Goal: Transaction & Acquisition: Purchase product/service

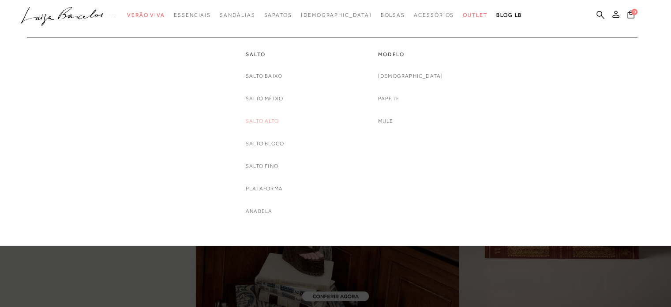
click at [256, 122] on link "Salto Alto" at bounding box center [262, 121] width 33 height 9
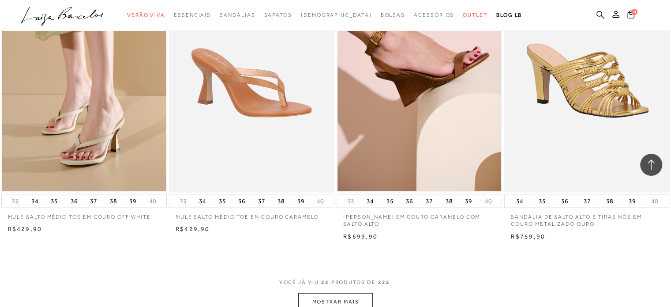
scroll to position [1766, 0]
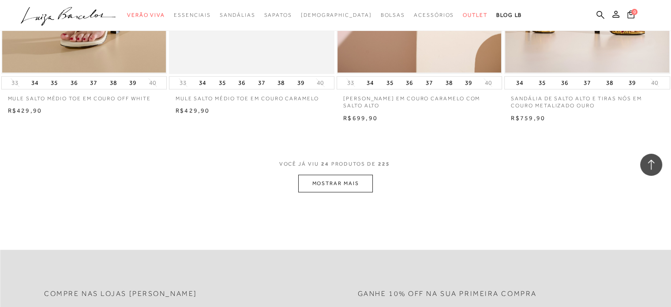
click at [313, 184] on button "MOSTRAR MAIS" at bounding box center [335, 183] width 74 height 17
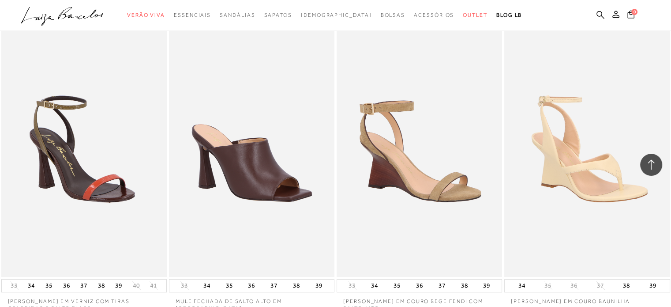
scroll to position [3767, 0]
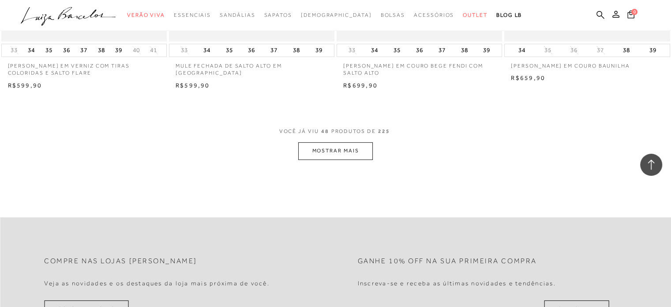
click at [351, 154] on button "MOSTRAR MAIS" at bounding box center [335, 150] width 74 height 17
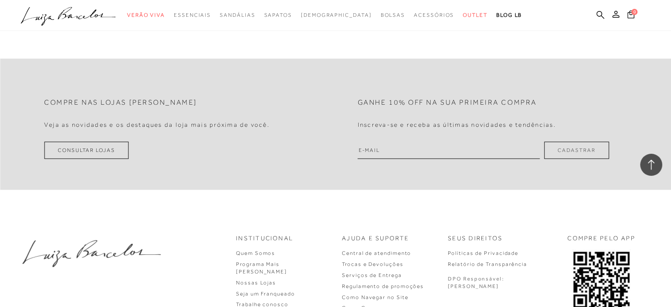
scroll to position [5415, 0]
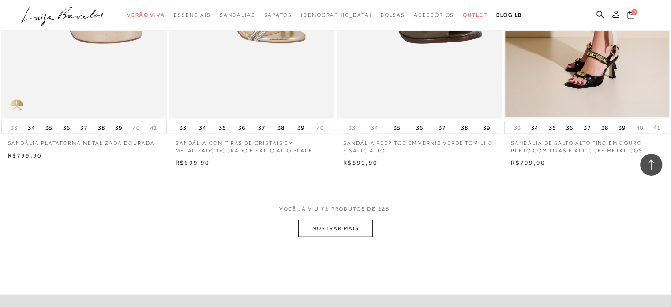
click at [324, 230] on button "MOSTRAR MAIS" at bounding box center [335, 228] width 74 height 17
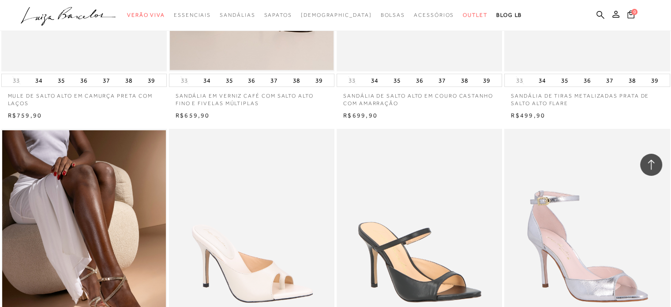
scroll to position [5886, 0]
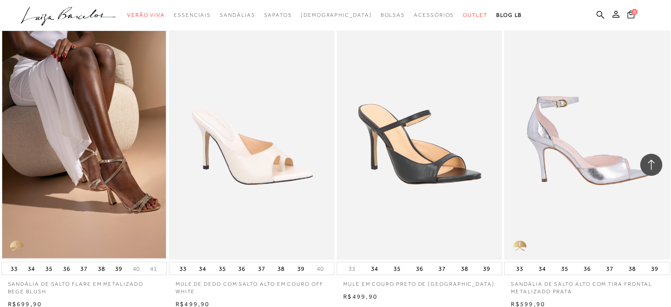
click at [592, 151] on img at bounding box center [587, 135] width 165 height 249
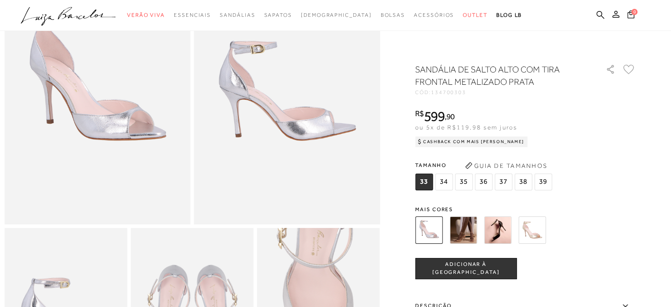
click at [471, 220] on img at bounding box center [463, 229] width 27 height 27
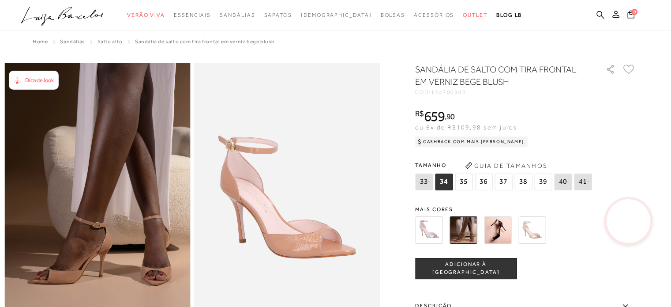
click at [459, 266] on span "ADICIONAR À [GEOGRAPHIC_DATA]" at bounding box center [466, 267] width 101 height 15
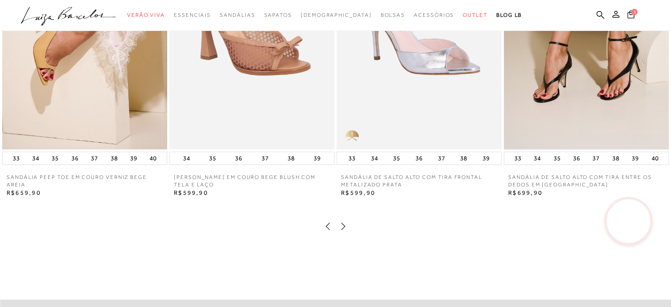
scroll to position [824, 0]
